Goal: Task Accomplishment & Management: Manage account settings

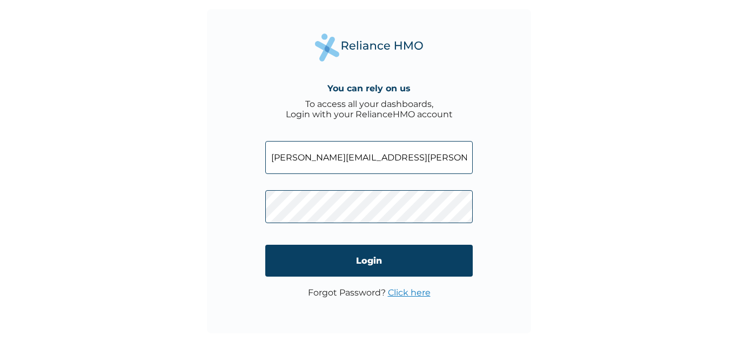
click input "Login" at bounding box center [368, 261] width 207 height 32
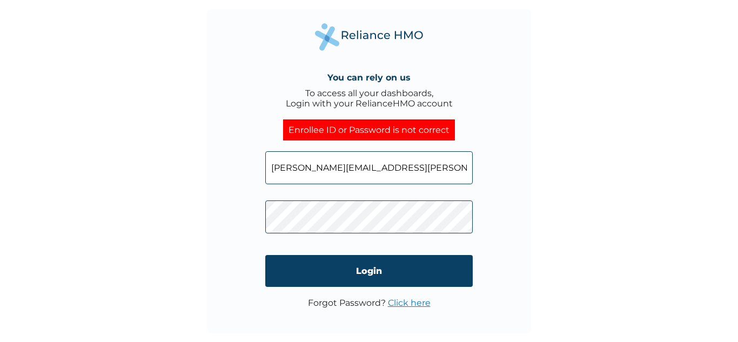
click at [423, 303] on link "Click here" at bounding box center [409, 303] width 43 height 10
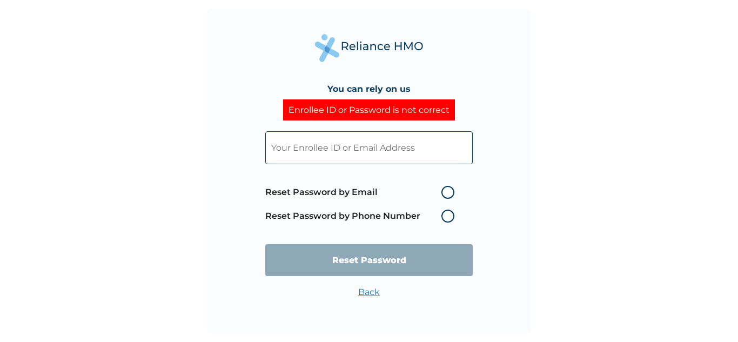
click at [447, 192] on label "Reset Password by Email" at bounding box center [362, 192] width 195 height 13
click at [444, 192] on input "Reset Password by Email" at bounding box center [434, 192] width 17 height 17
radio input "true"
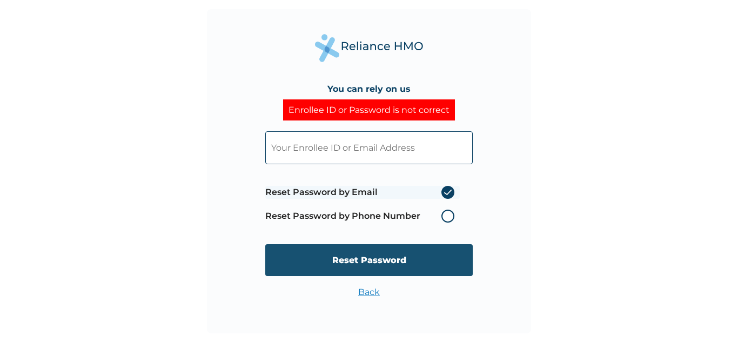
click at [397, 265] on input "Reset Password" at bounding box center [368, 260] width 207 height 32
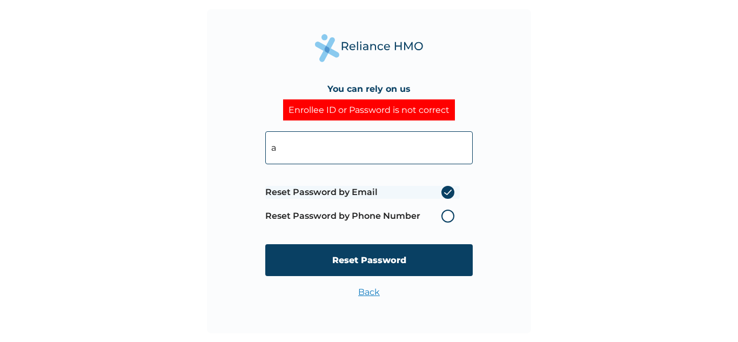
type input "[PERSON_NAME][EMAIL_ADDRESS][PERSON_NAME][DOMAIN_NAME]"
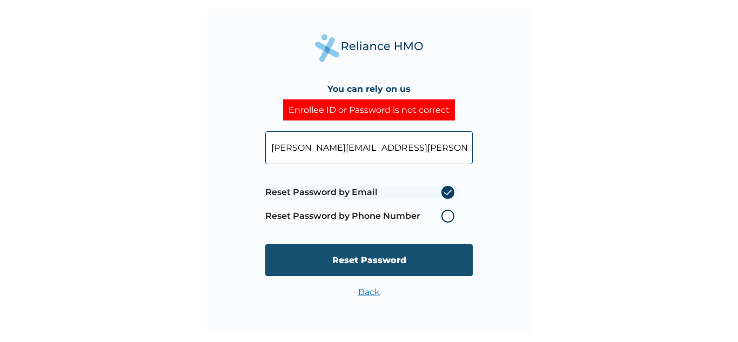
click at [356, 260] on input "Reset Password" at bounding box center [368, 260] width 207 height 32
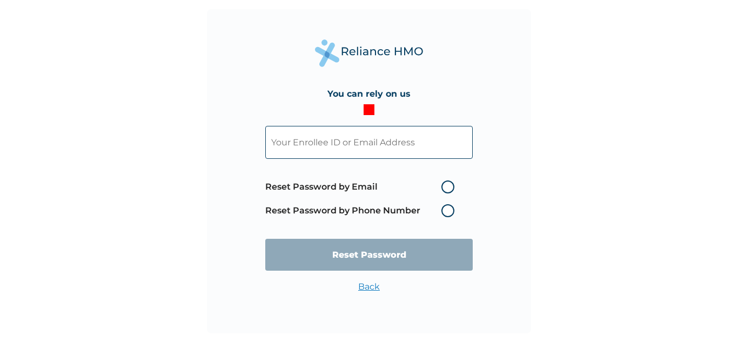
click at [449, 184] on label "Reset Password by Email" at bounding box center [362, 186] width 195 height 13
click at [444, 184] on input "Reset Password by Email" at bounding box center [434, 186] width 17 height 17
radio input "true"
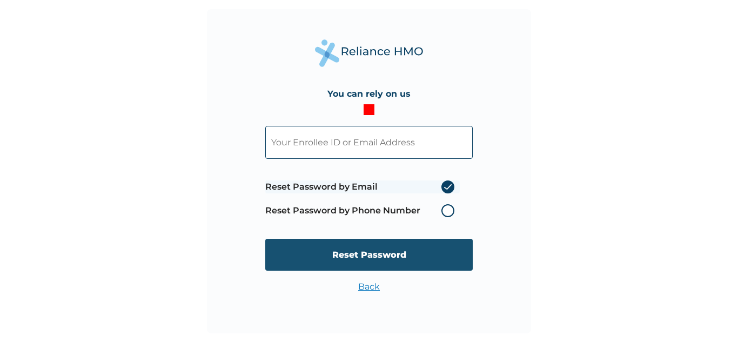
click at [372, 262] on input "Reset Password" at bounding box center [368, 255] width 207 height 32
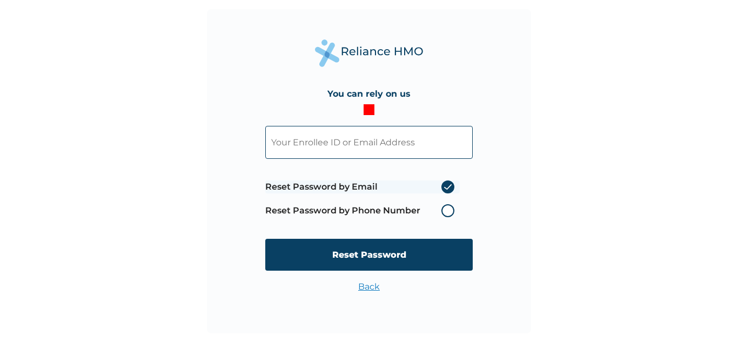
click at [344, 143] on input "text" at bounding box center [368, 142] width 207 height 33
type input "[PERSON_NAME][EMAIL_ADDRESS][PERSON_NAME][DOMAIN_NAME]"
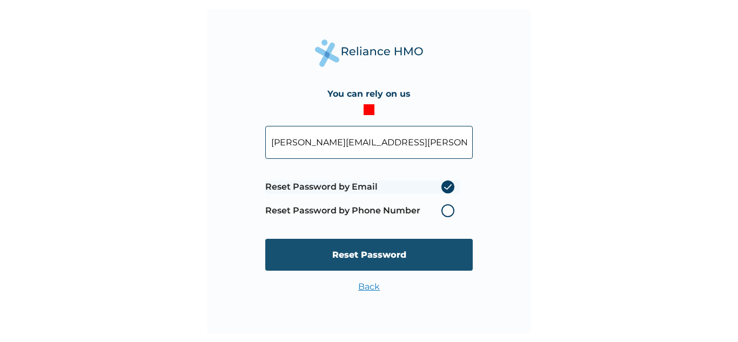
click at [391, 255] on input "Reset Password" at bounding box center [368, 255] width 207 height 32
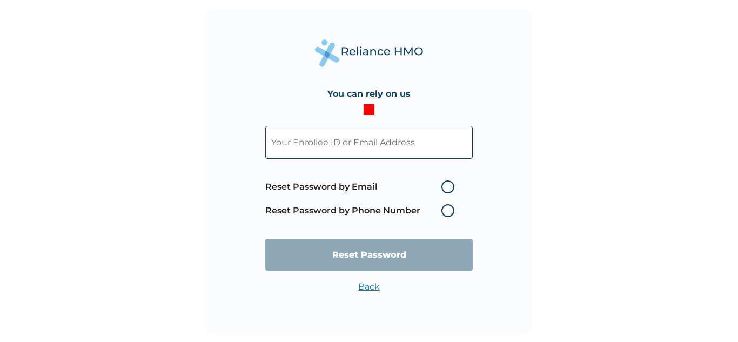
click at [383, 143] on input "text" at bounding box center [368, 142] width 207 height 33
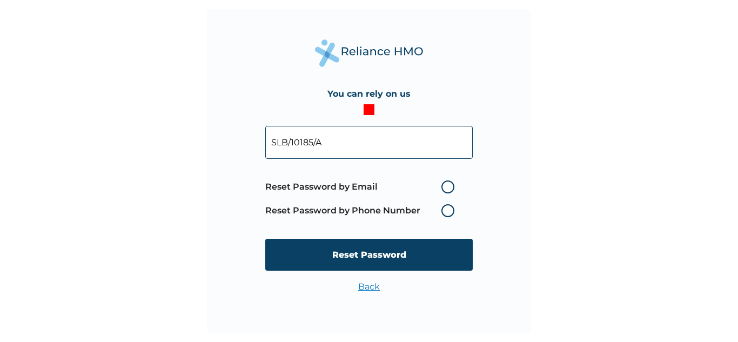
type input "SLB/10185/A"
click at [445, 185] on label "Reset Password by Email" at bounding box center [362, 186] width 195 height 13
click at [444, 185] on input "Reset Password by Email" at bounding box center [434, 186] width 17 height 17
radio input "true"
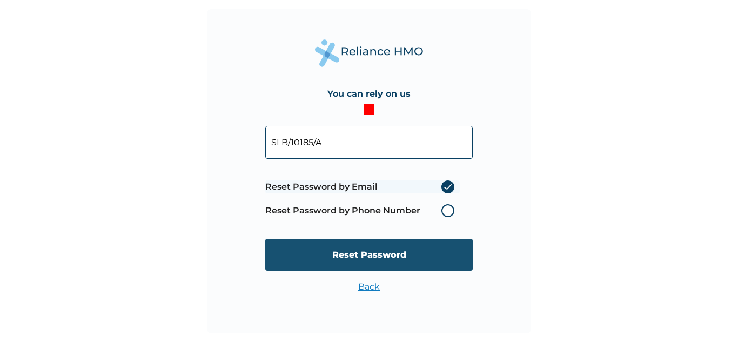
click at [370, 260] on input "Reset Password" at bounding box center [368, 255] width 207 height 32
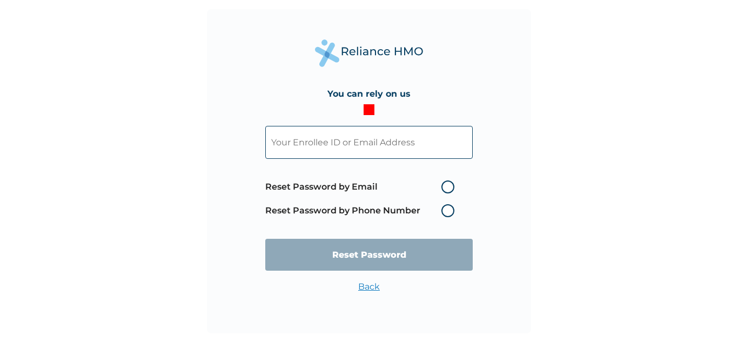
click at [372, 142] on input "text" at bounding box center [368, 142] width 207 height 33
type input "[PERSON_NAME][EMAIL_ADDRESS][PERSON_NAME][DOMAIN_NAME]"
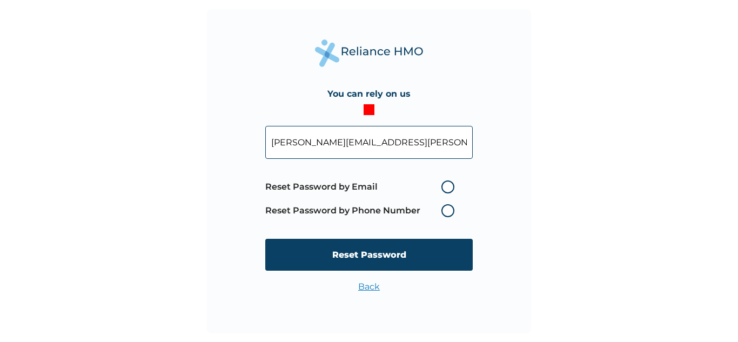
click at [448, 186] on label "Reset Password by Email" at bounding box center [362, 186] width 195 height 13
click at [444, 186] on input "Reset Password by Email" at bounding box center [434, 186] width 17 height 17
radio input "true"
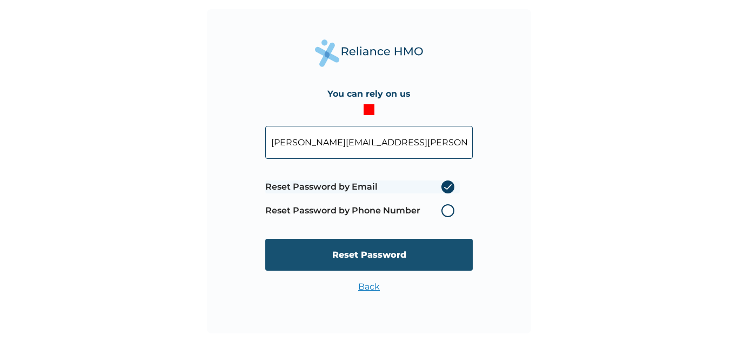
click at [374, 252] on input "Reset Password" at bounding box center [368, 255] width 207 height 32
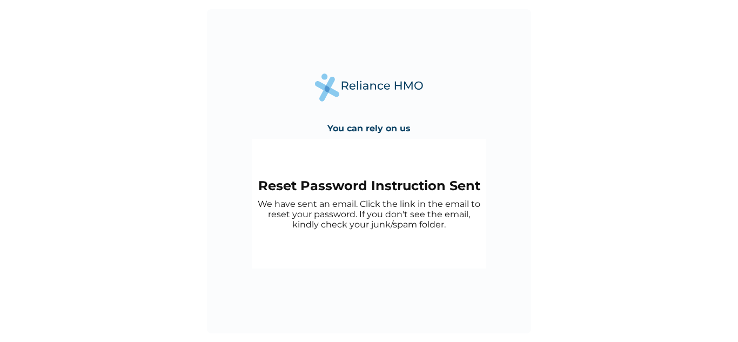
drag, startPoint x: 86, startPoint y: 75, endPoint x: 111, endPoint y: 17, distance: 62.4
click at [86, 74] on div "You can rely on us Reset Password Instruction Sent We have sent an email. Click…" at bounding box center [369, 171] width 738 height 342
